Goal: Obtain resource: Download file/media

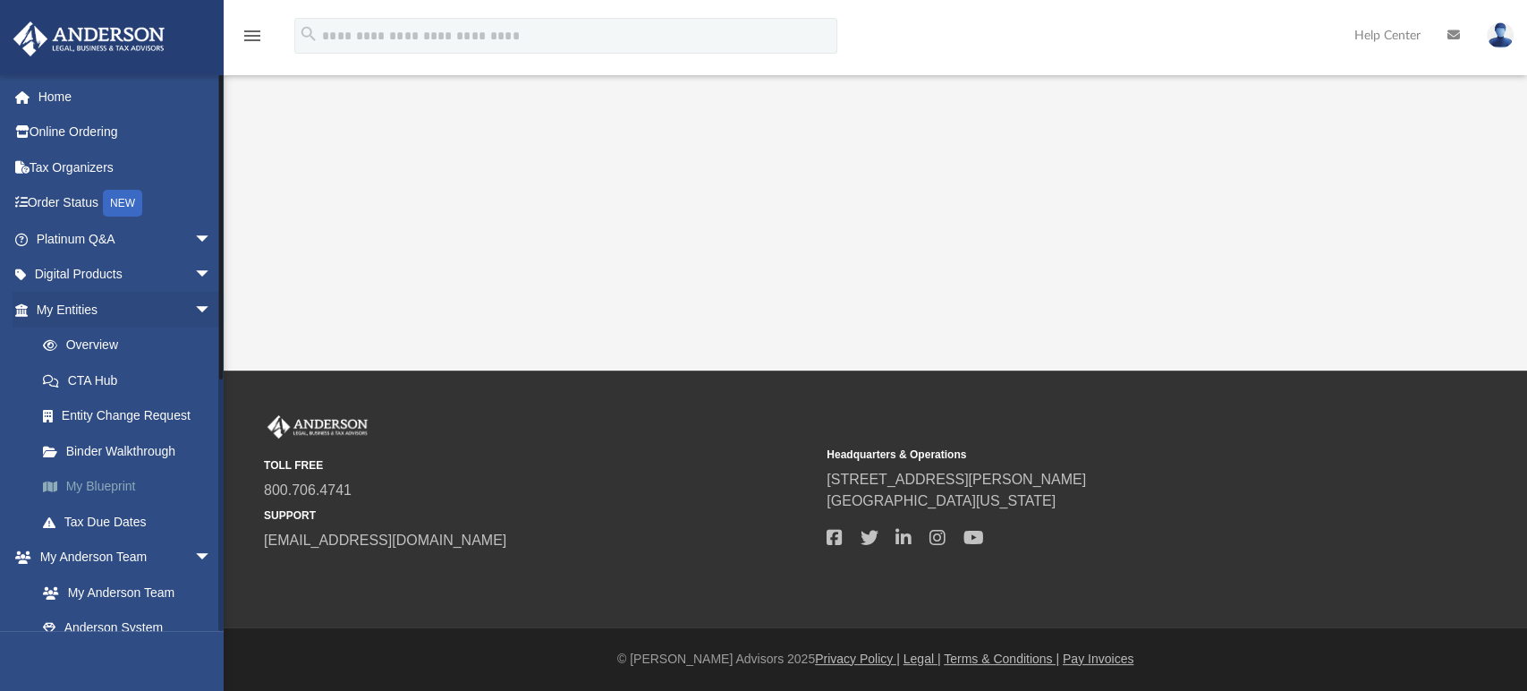
click at [106, 487] on link "My Blueprint" at bounding box center [132, 487] width 214 height 36
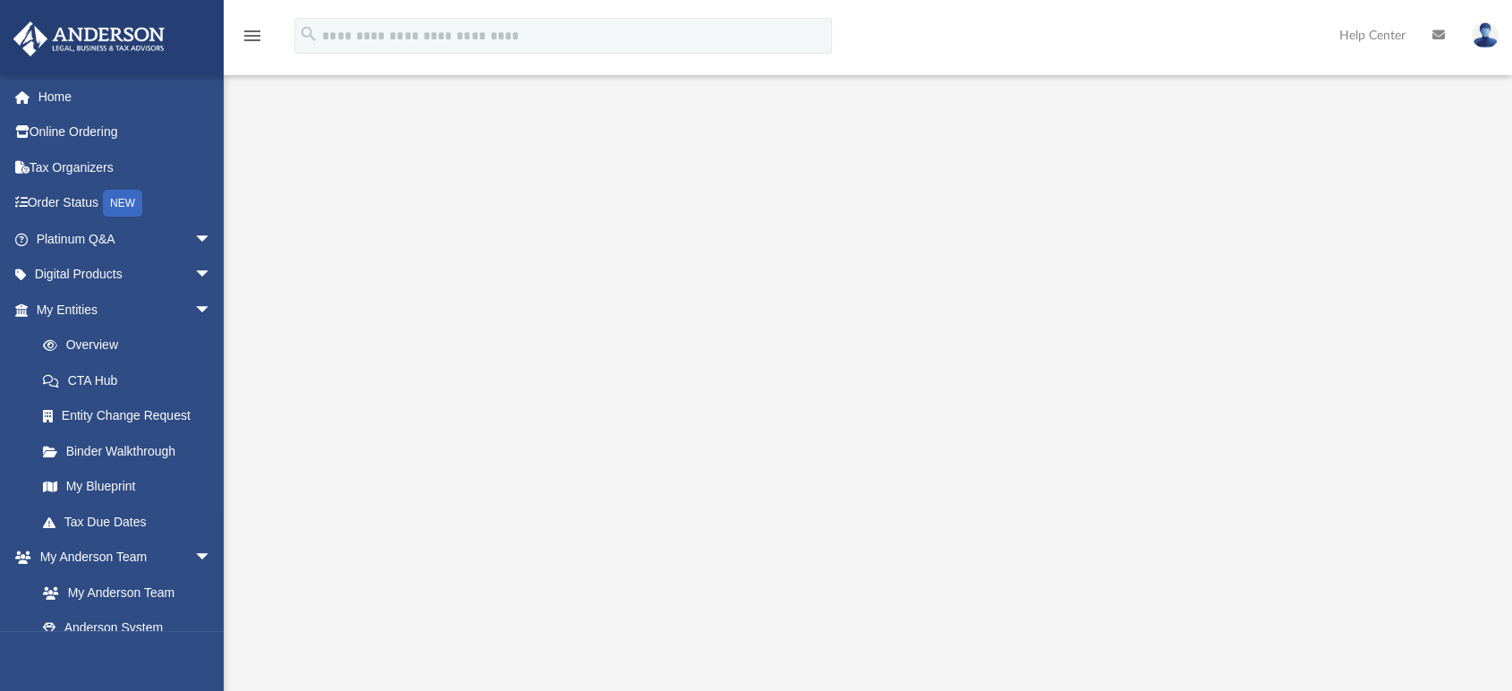
scroll to position [199, 0]
click at [99, 342] on link "Overview" at bounding box center [132, 345] width 214 height 36
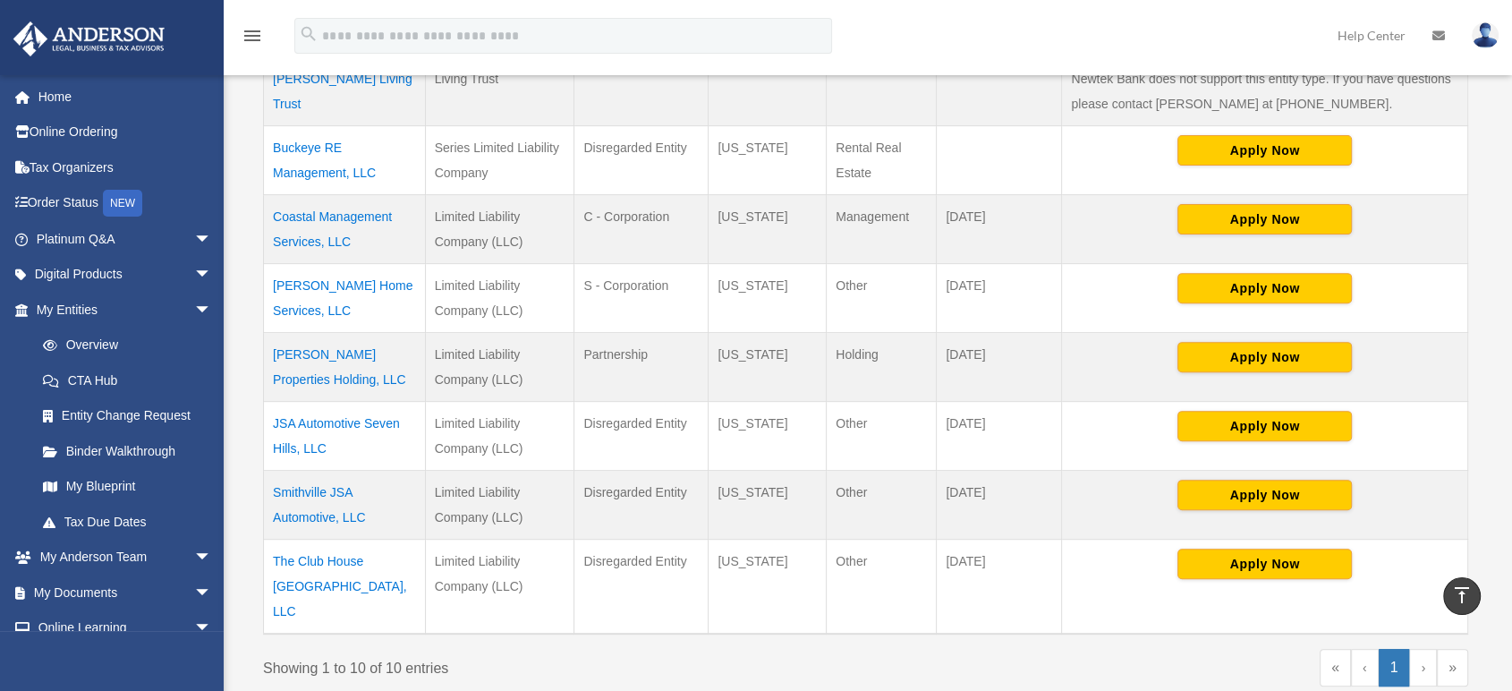
scroll to position [397, 0]
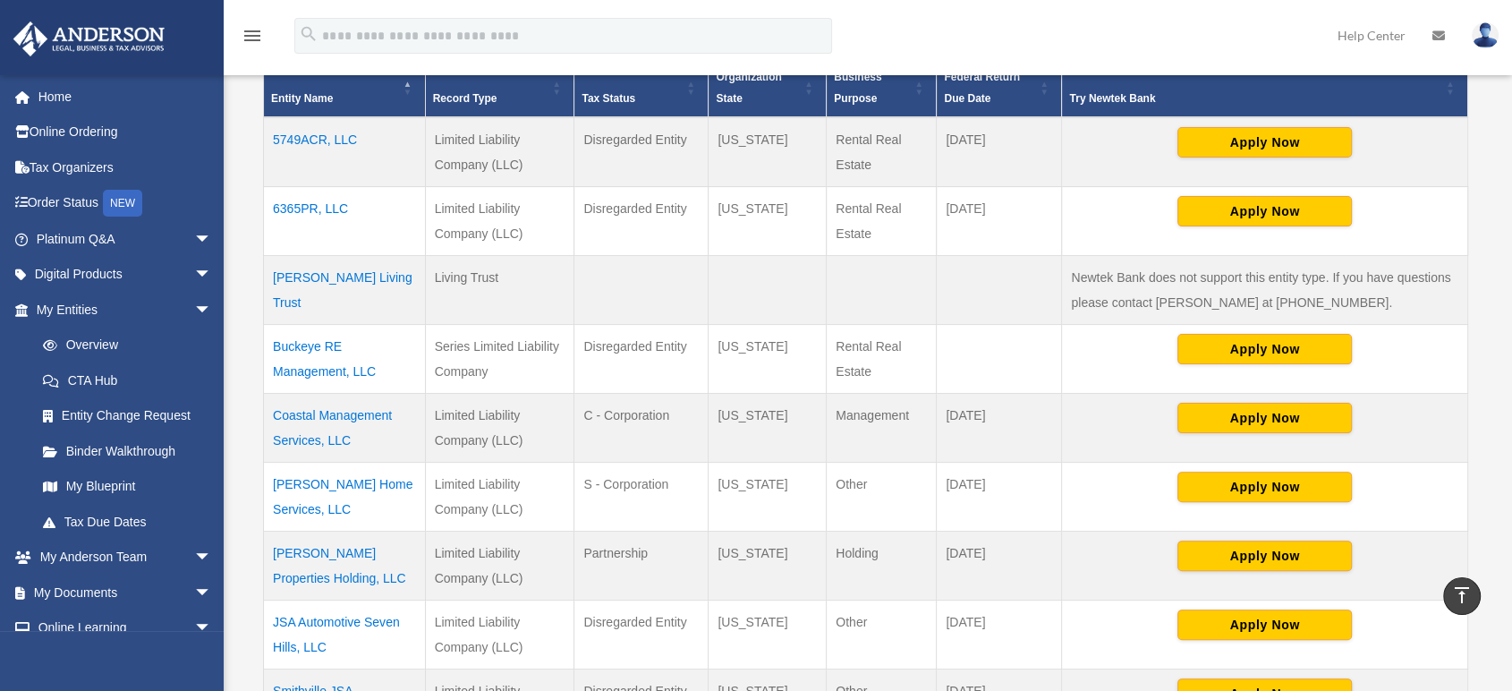
click at [329, 208] on td "6365PR, LLC" at bounding box center [345, 220] width 162 height 69
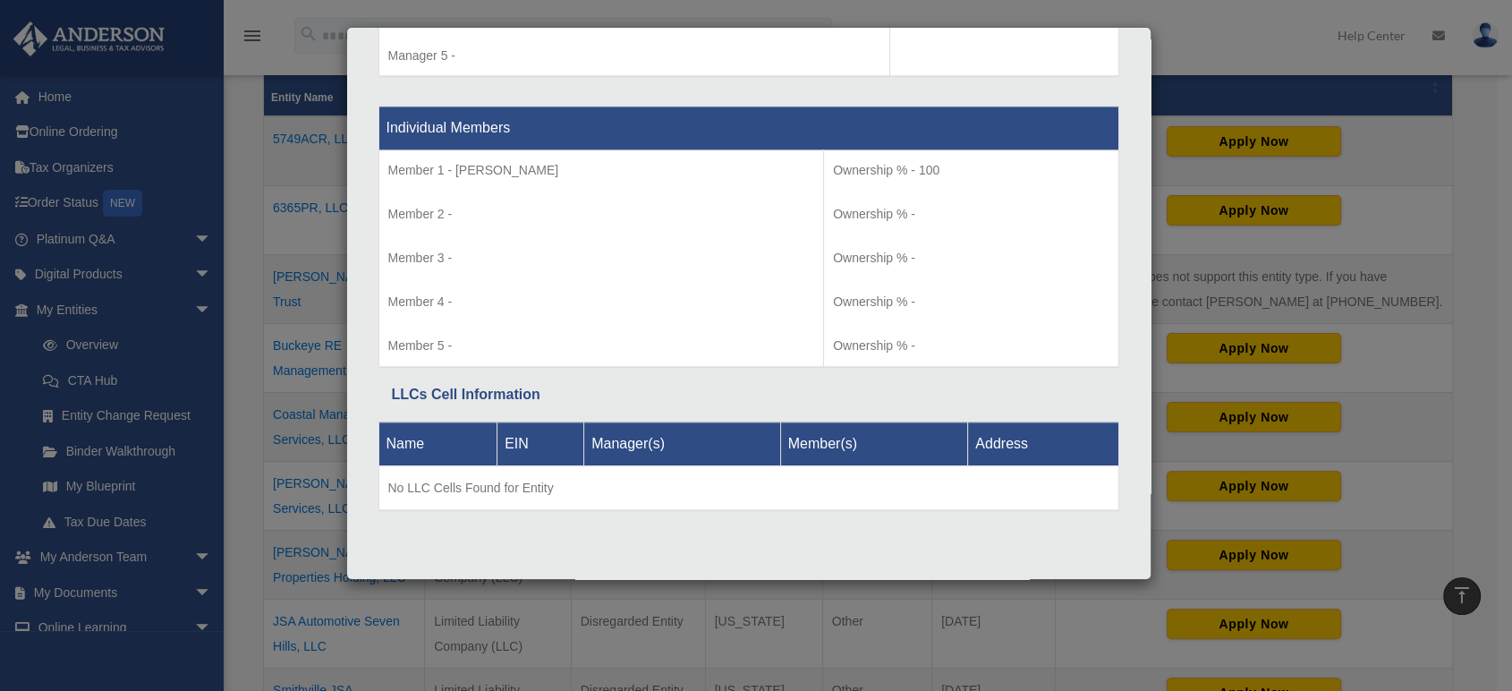
scroll to position [1426, 0]
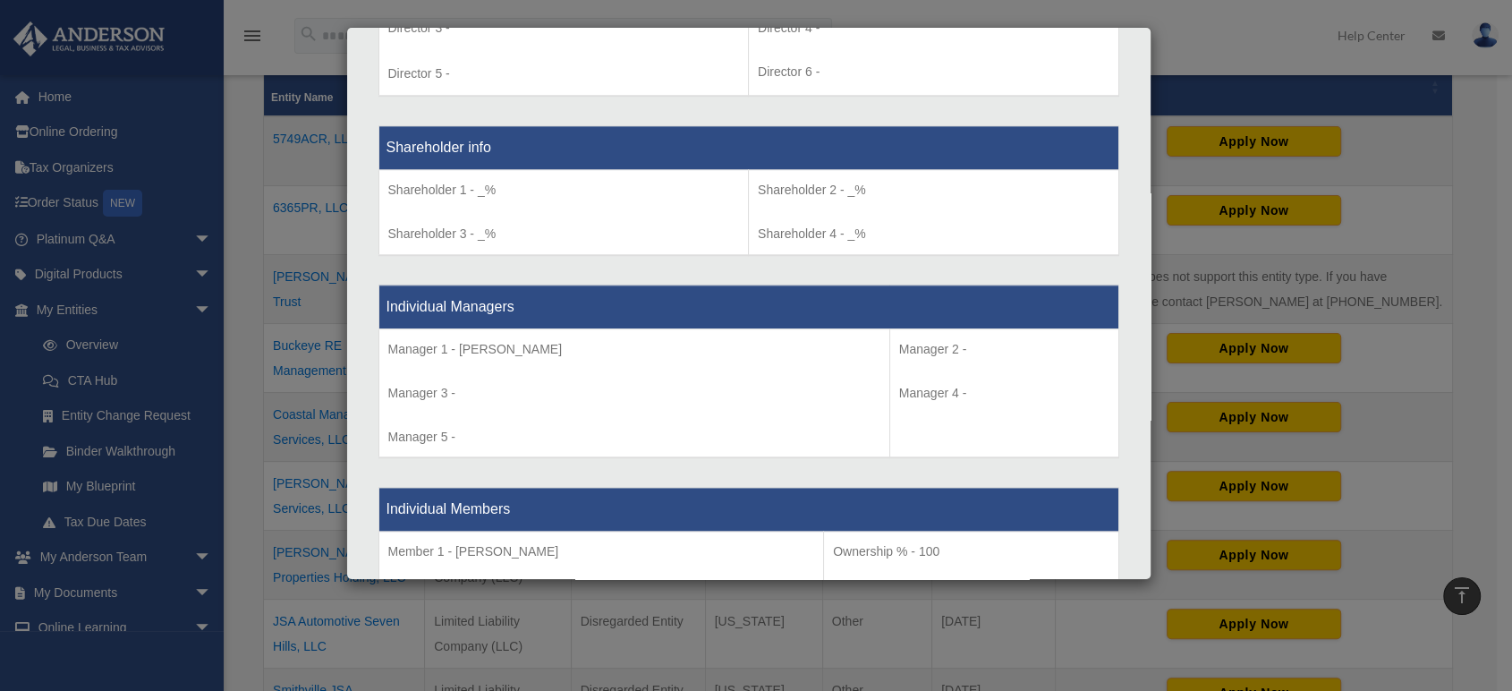
click at [237, 369] on div "Details × Articles Sent Organizational Date" at bounding box center [756, 345] width 1512 height 691
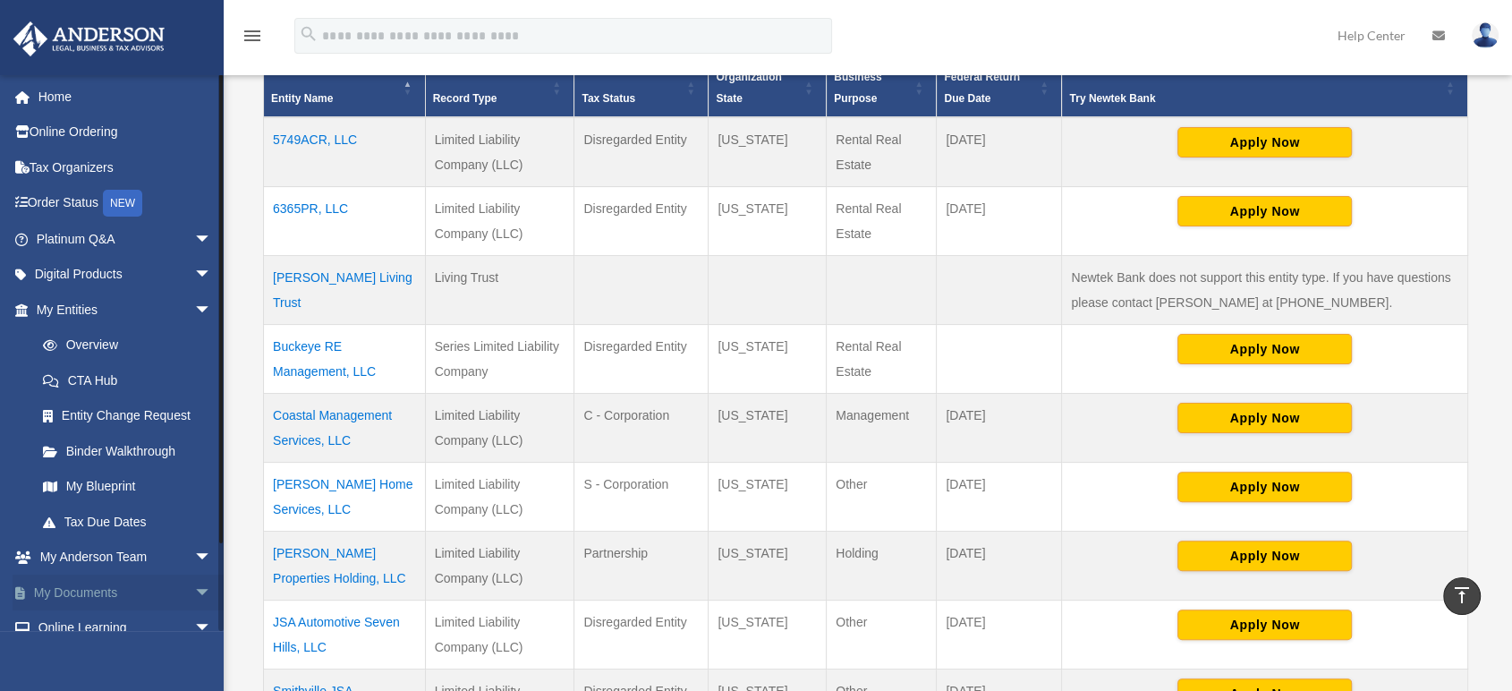
click at [194, 589] on span "arrow_drop_down" at bounding box center [212, 592] width 36 height 37
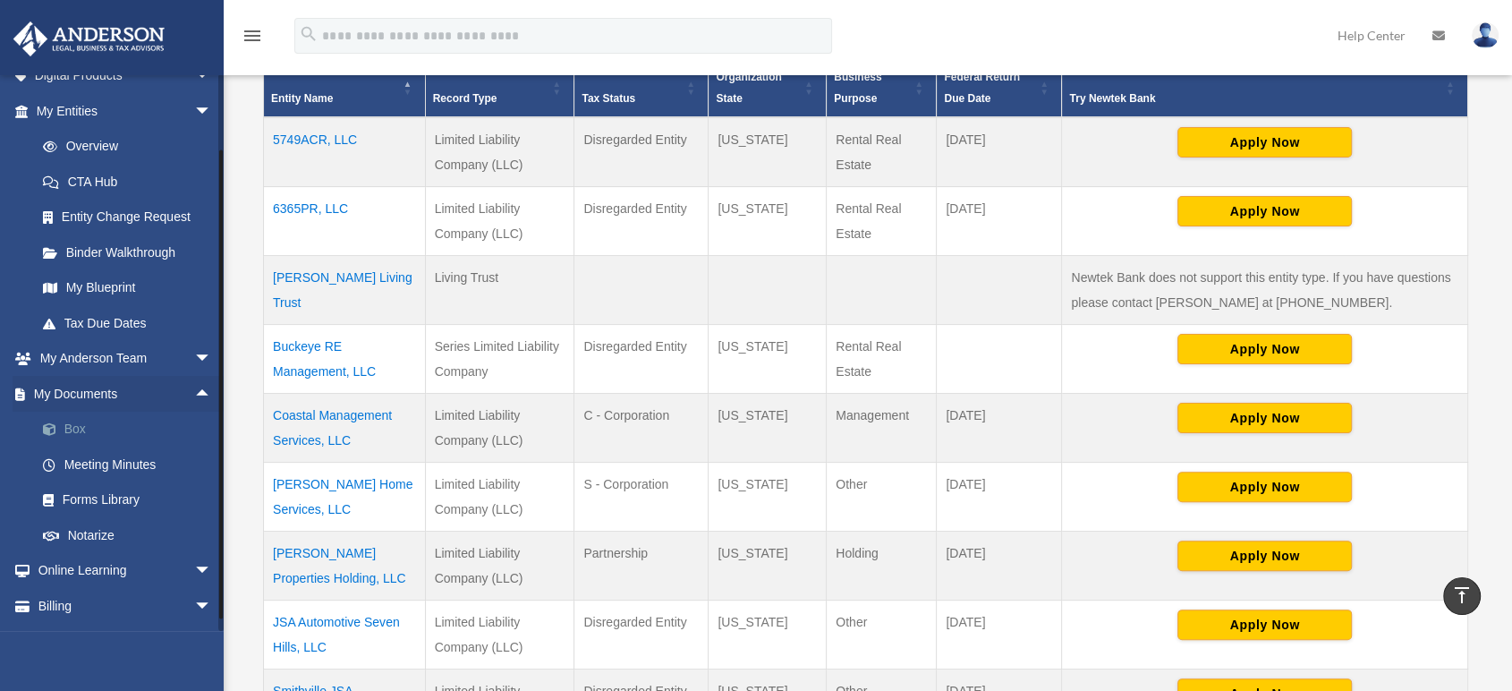
click at [72, 428] on link "Box" at bounding box center [132, 430] width 214 height 36
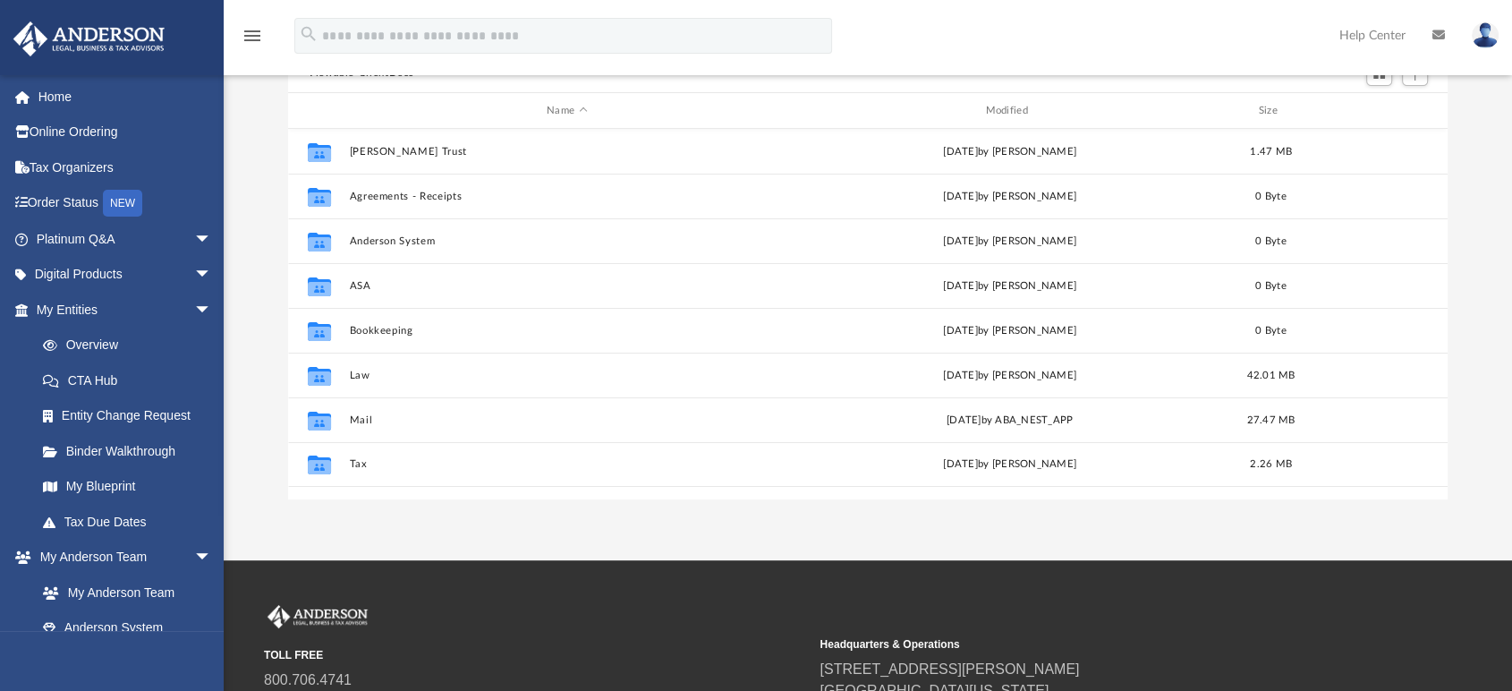
scroll to position [199, 0]
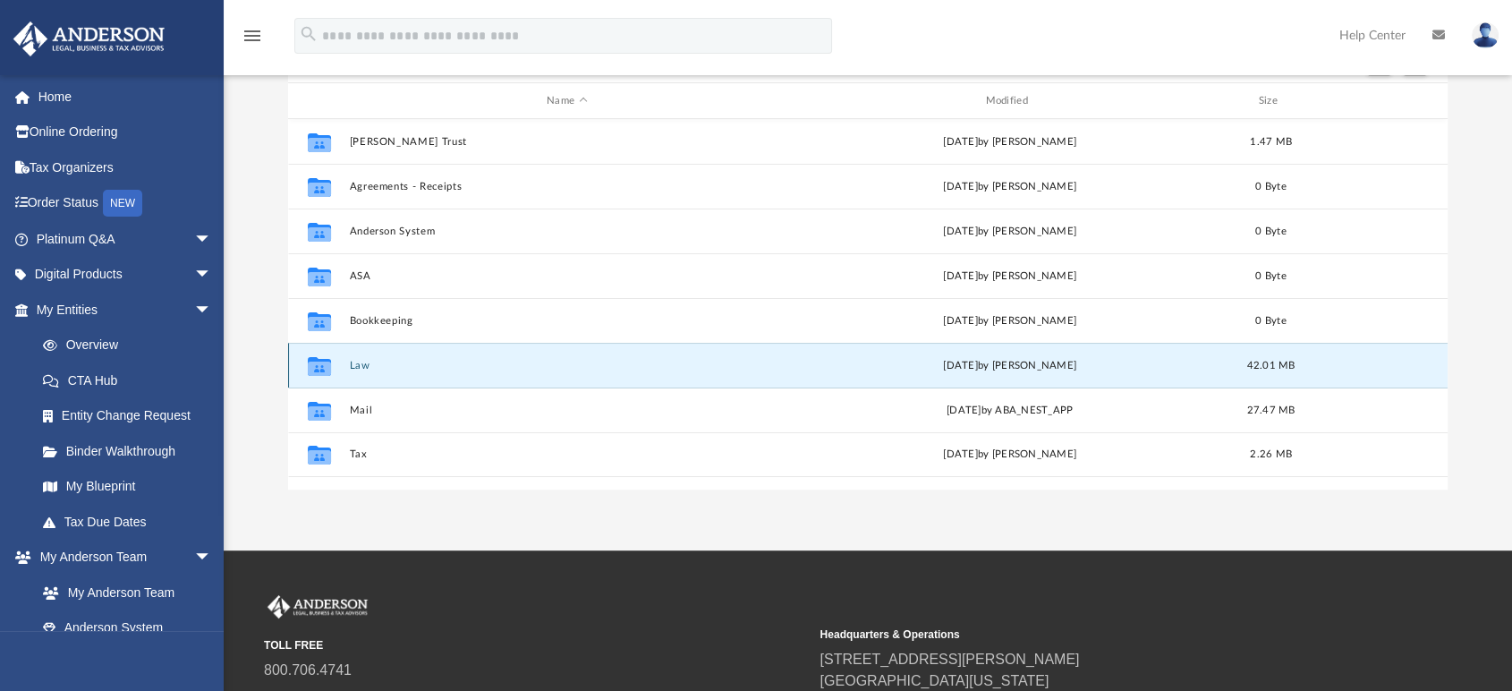
click at [357, 363] on button "Law" at bounding box center [567, 366] width 435 height 12
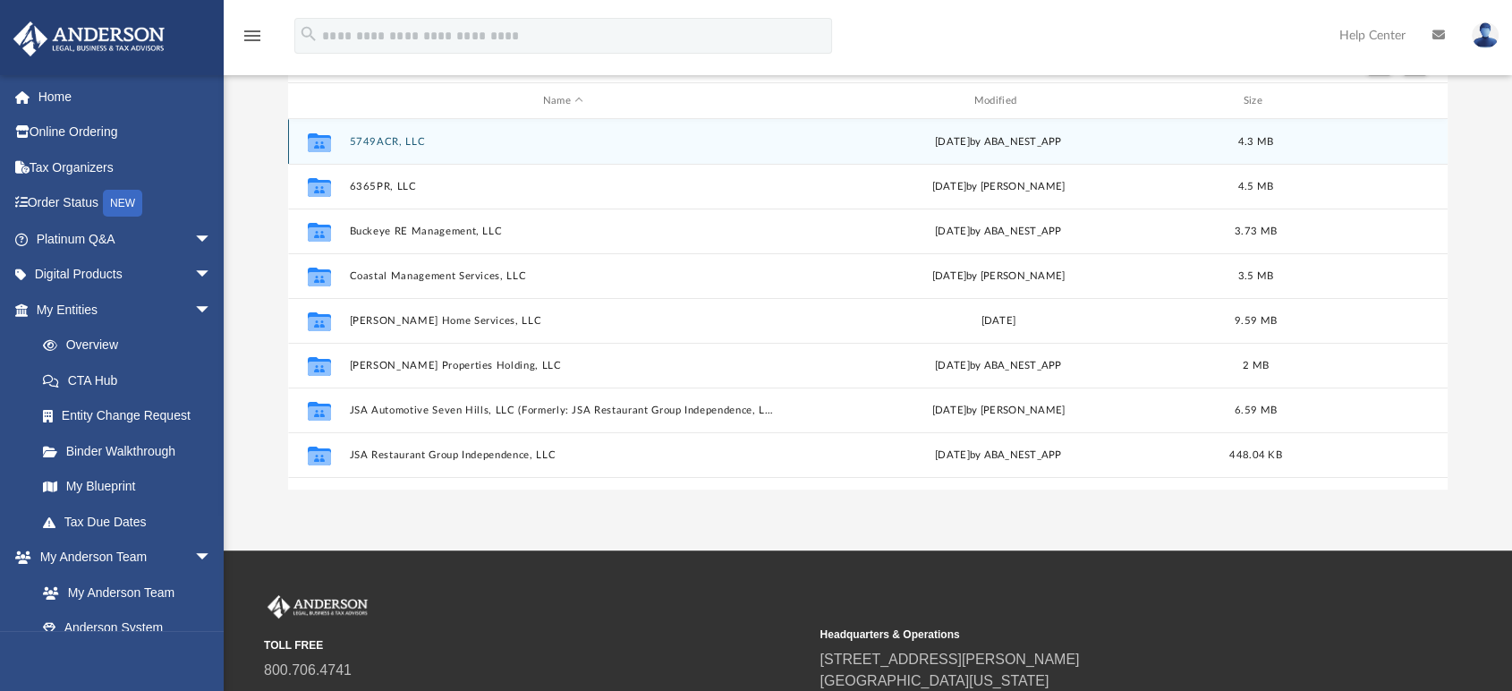
click at [377, 136] on button "5749ACR, LLC" at bounding box center [564, 142] width 428 height 12
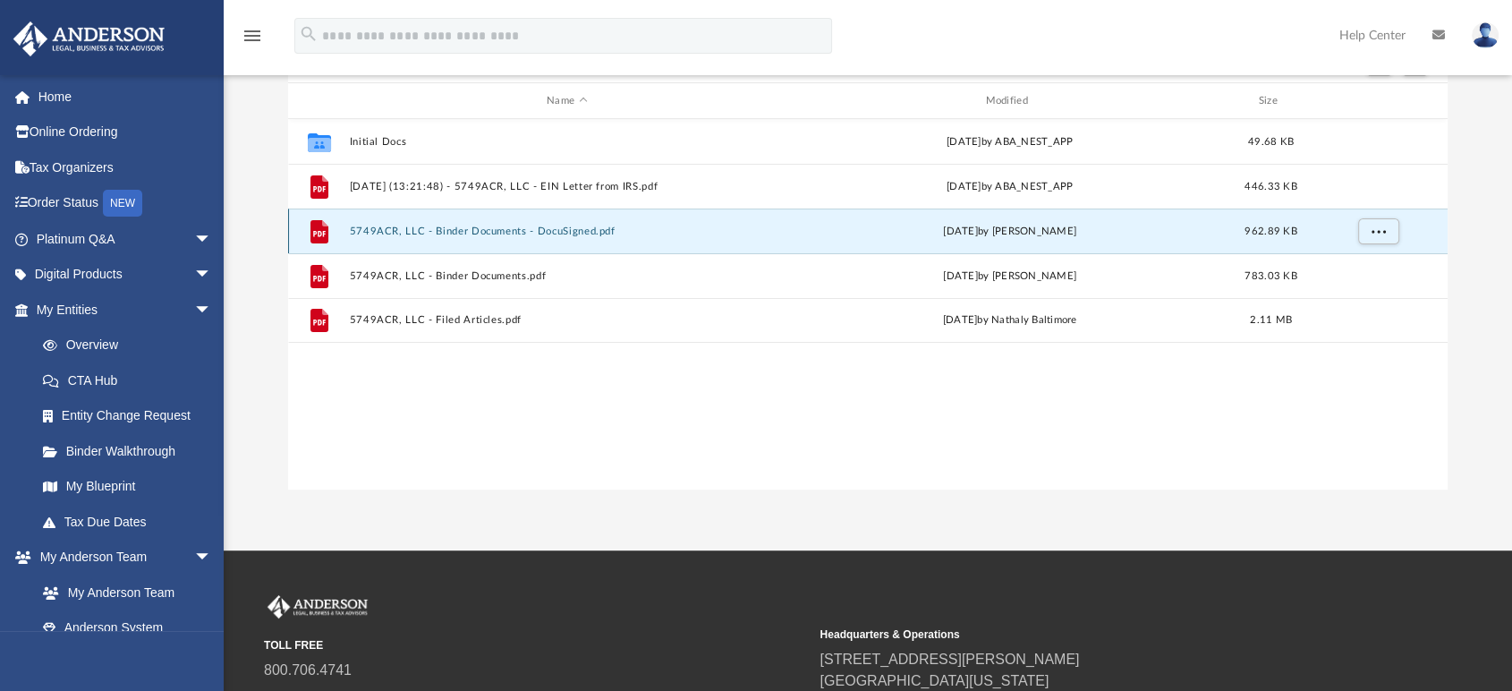
click at [391, 229] on button "5749ACR, LLC - Binder Documents - DocuSigned.pdf" at bounding box center [567, 231] width 435 height 12
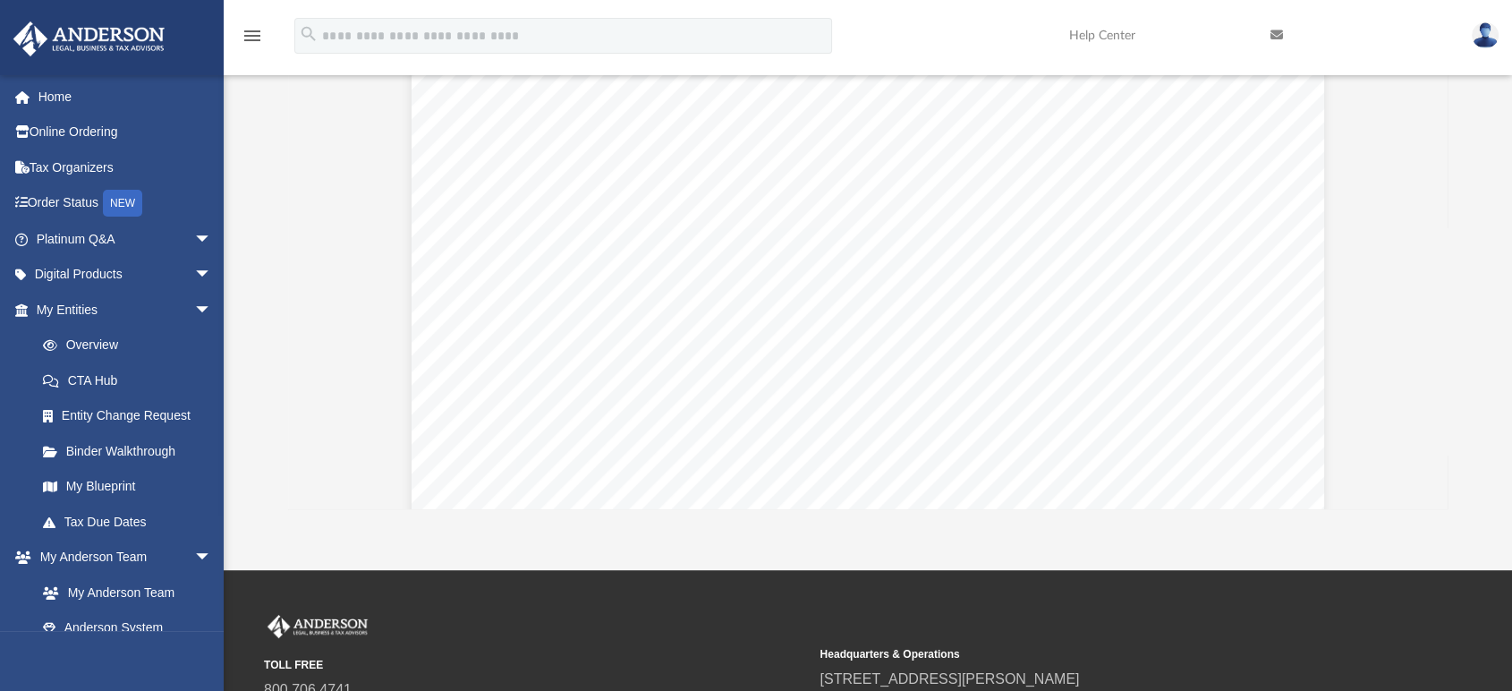
scroll to position [1490, 0]
